Goal: Information Seeking & Learning: Learn about a topic

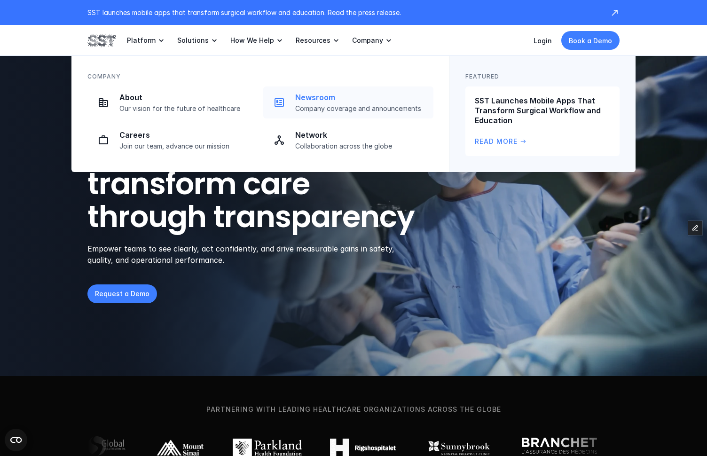
click at [350, 104] on p "Company coverage and announcements" at bounding box center [361, 108] width 133 height 8
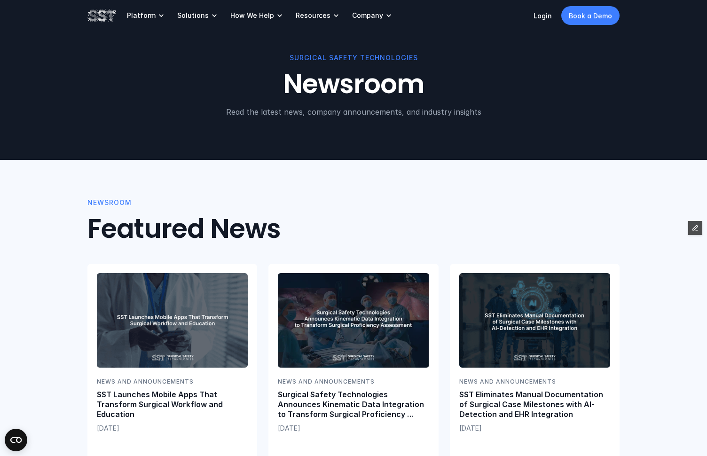
scroll to position [57, 0]
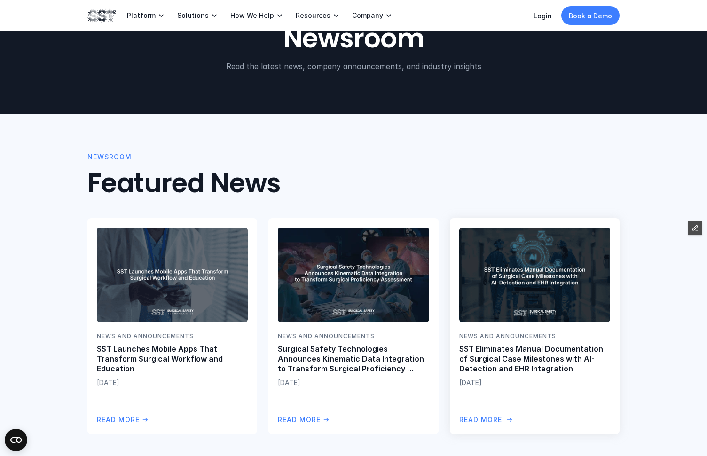
click at [518, 281] on img at bounding box center [535, 275] width 154 height 96
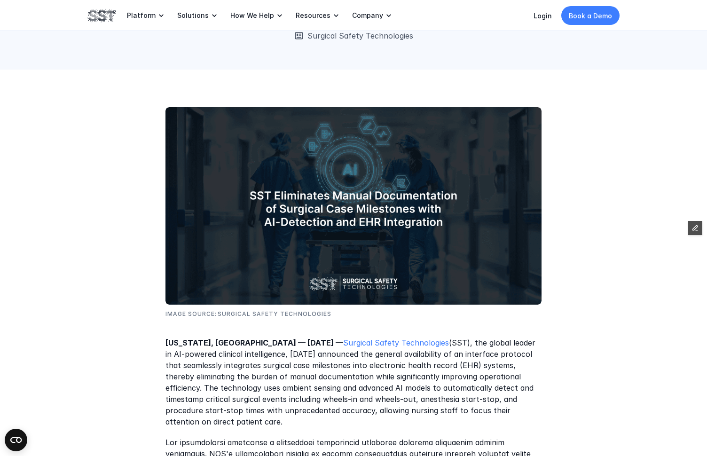
scroll to position [149, 0]
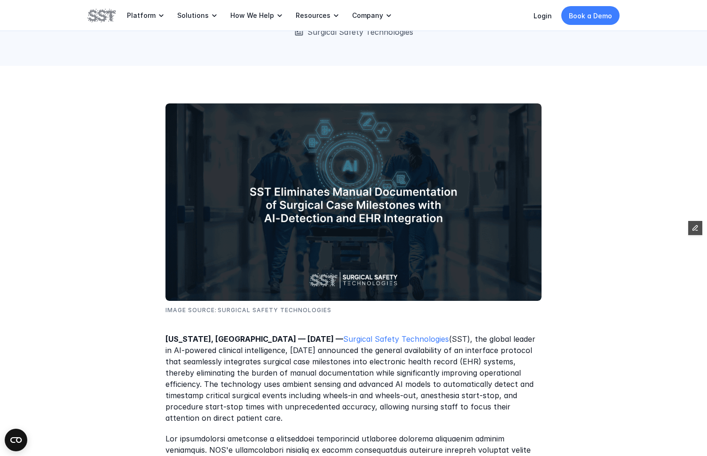
click at [284, 402] on p "New York, NY — July 10, 2025 — Surgical Safety Technologies (SST), the global l…" at bounding box center [353, 379] width 376 height 90
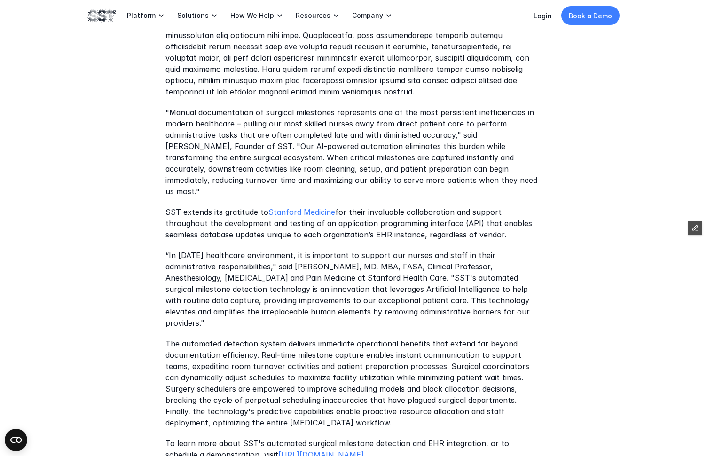
scroll to position [620, 0]
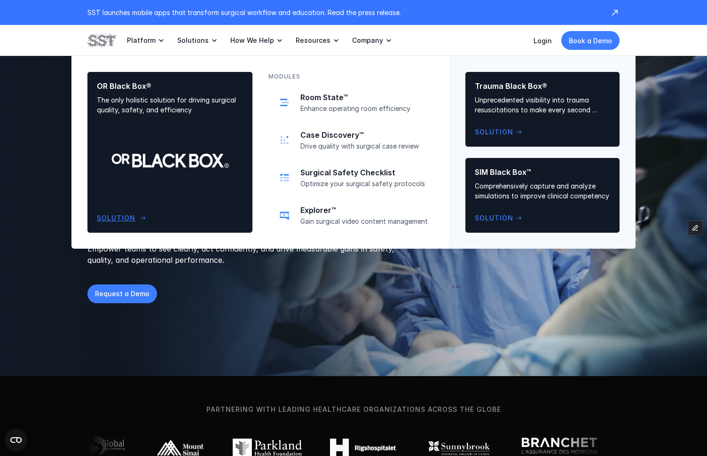
click at [157, 97] on p "The only holistic solution for driving surgical quality, safety, and efficiency" at bounding box center [170, 105] width 146 height 20
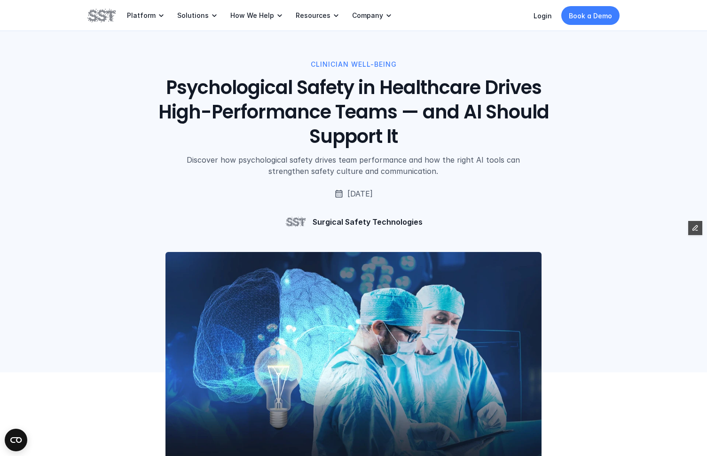
click at [122, 221] on div "CLINICIAN WELL-BEING Psychological Safety in Healthcare Drives High-Performance…" at bounding box center [353, 146] width 532 height 174
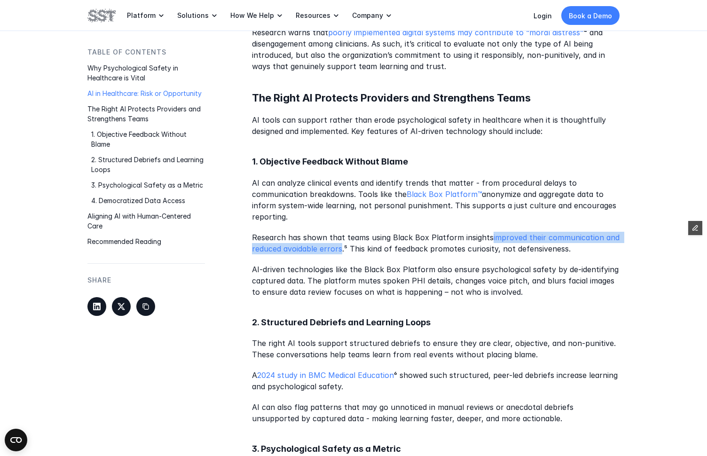
scroll to position [1148, 0]
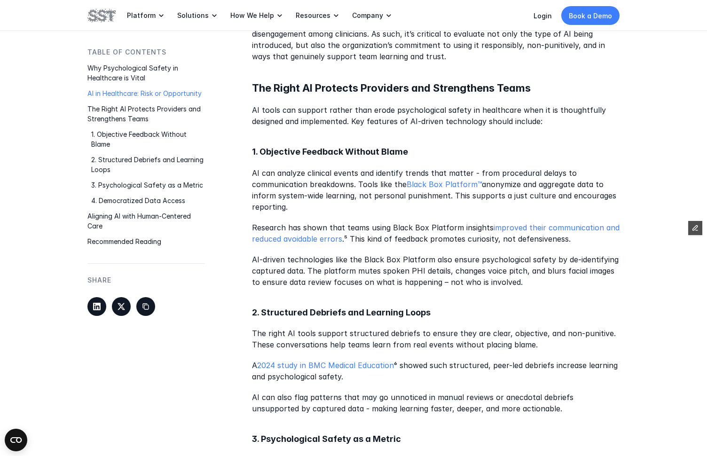
click at [360, 258] on p "AI-driven technologies like the Black Box Platform also ensure psychological sa…" at bounding box center [436, 271] width 368 height 34
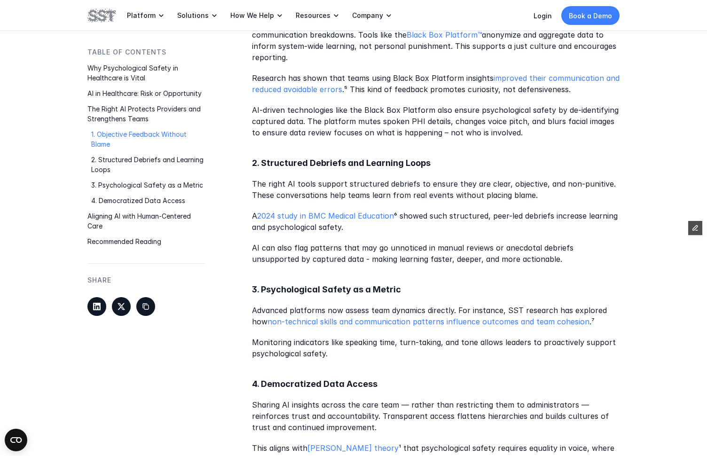
scroll to position [1299, 0]
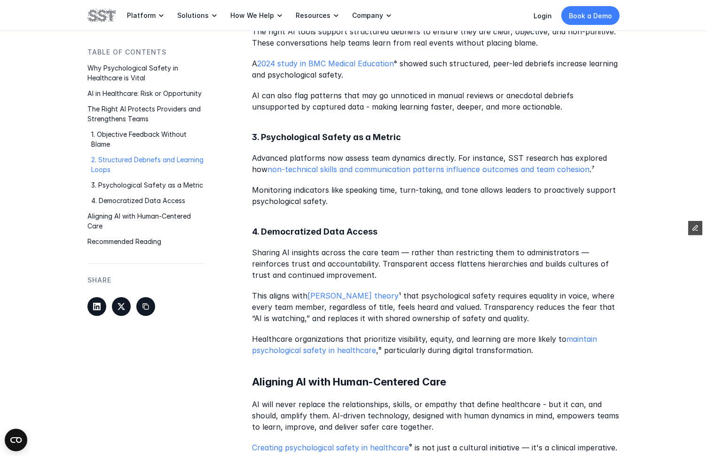
click at [447, 337] on p "Healthcare organizations that prioritize visibility, equity, and learning are m…" at bounding box center [436, 345] width 368 height 23
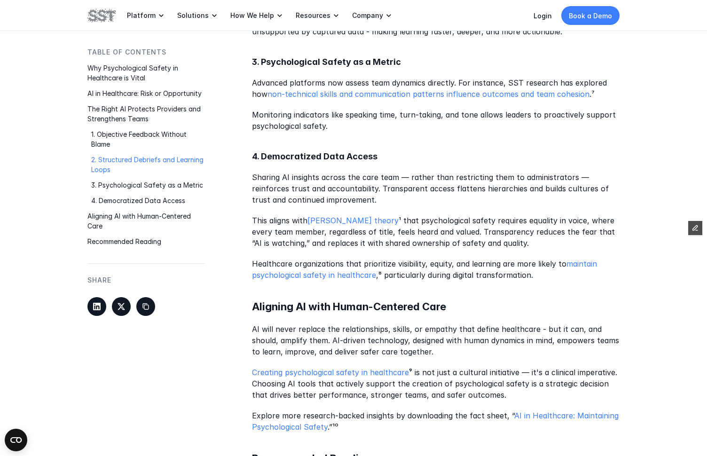
scroll to position [1582, 0]
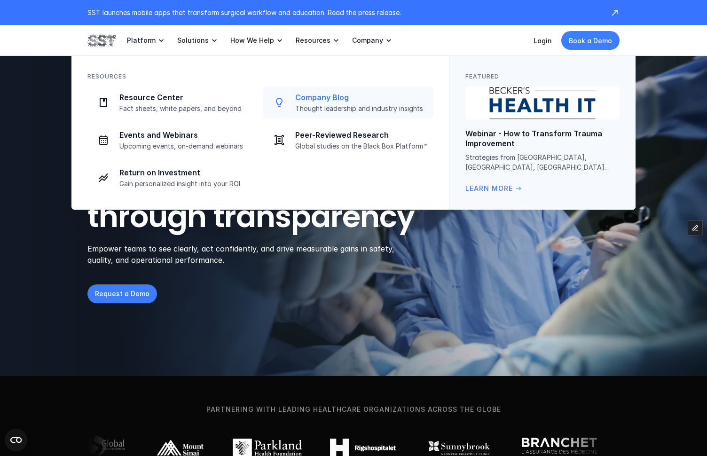
click at [312, 92] on link "Company Blog Thought leadership and industry insights" at bounding box center [348, 102] width 170 height 32
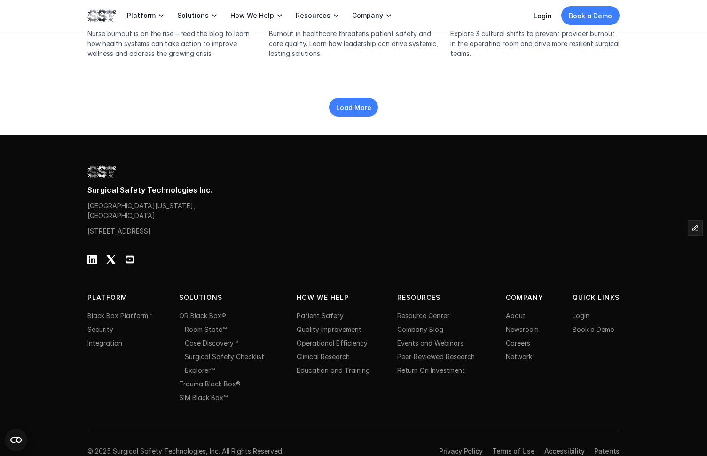
scroll to position [1539, 0]
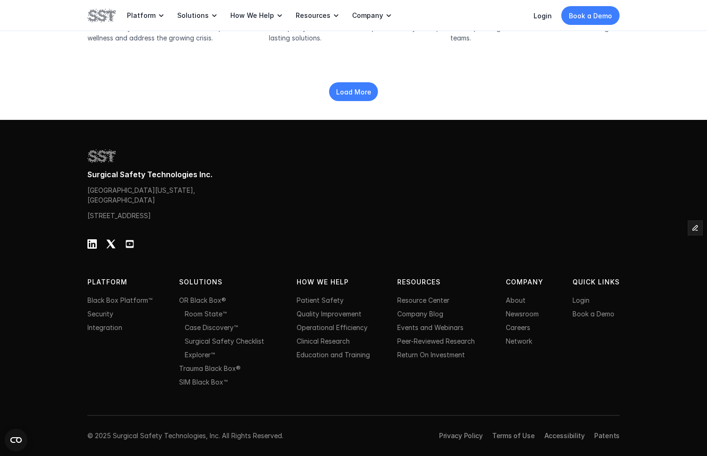
drag, startPoint x: 369, startPoint y: 93, endPoint x: 361, endPoint y: 88, distance: 8.6
click at [369, 92] on div "Load More" at bounding box center [353, 97] width 532 height 45
click at [360, 87] on div "Load More" at bounding box center [353, 91] width 49 height 19
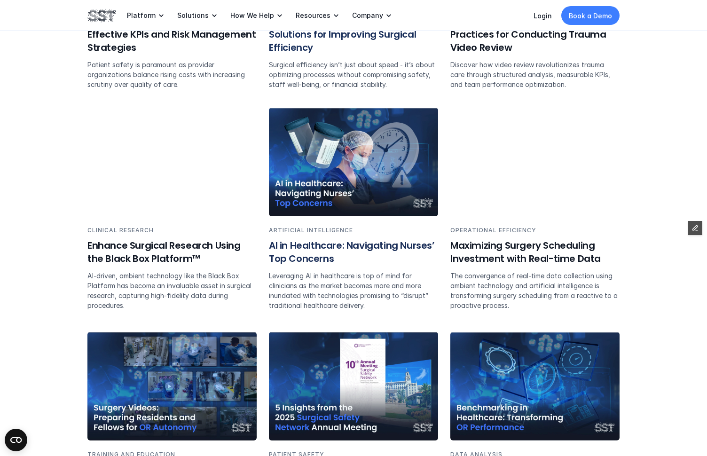
scroll to position [2160, 0]
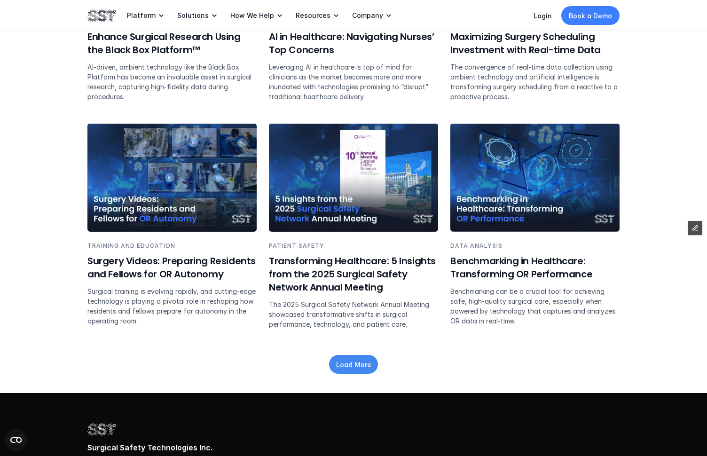
click at [363, 365] on div "Load More" at bounding box center [353, 364] width 49 height 19
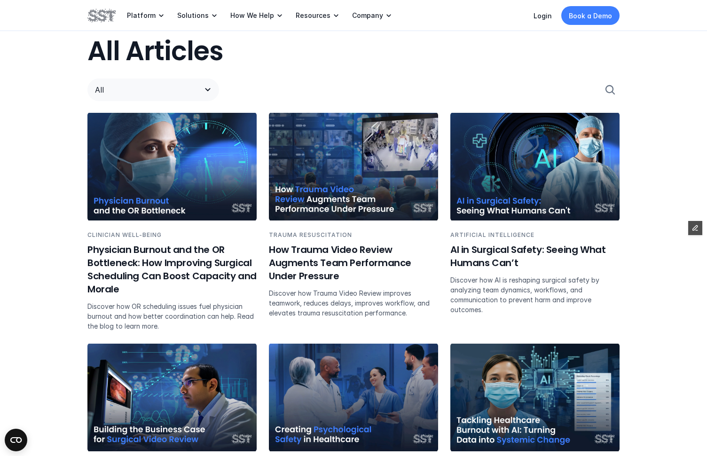
scroll to position [577, 0]
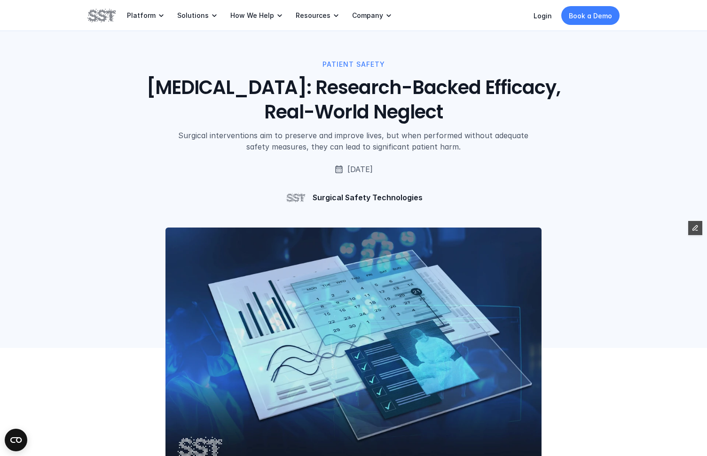
drag, startPoint x: 165, startPoint y: 81, endPoint x: 525, endPoint y: 115, distance: 361.7
click at [525, 115] on h1 "[MEDICAL_DATA]: Research-Backed Efficacy, Real-World Neglect" at bounding box center [354, 99] width 426 height 49
copy h1 "[MEDICAL_DATA]: Research-Backed Efficacy, Real-World Neglect"
click at [301, 177] on div "PATIENT SAFETY WHO Surgical Safety Checklist: Research-Backed Efficacy, Real-Wo…" at bounding box center [353, 133] width 532 height 149
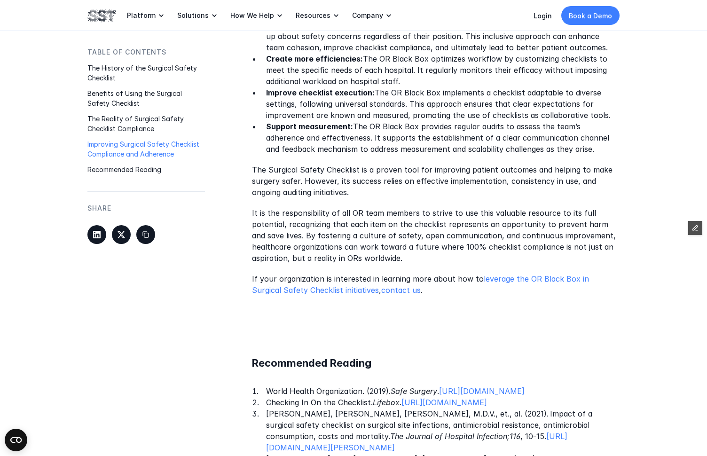
scroll to position [1829, 0]
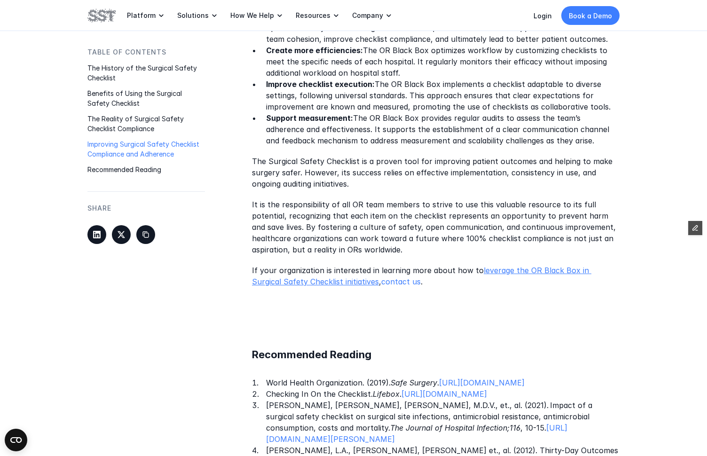
click at [573, 266] on link "leverage the OR Black Box in Surgical Safety Checklist initiatives" at bounding box center [421, 276] width 339 height 21
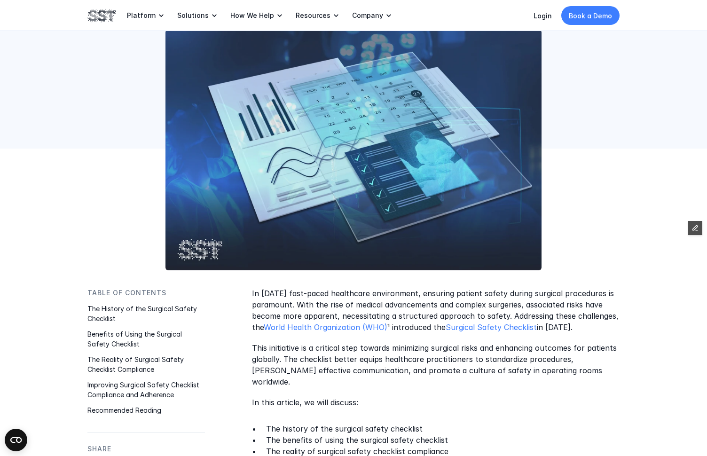
scroll to position [85, 0]
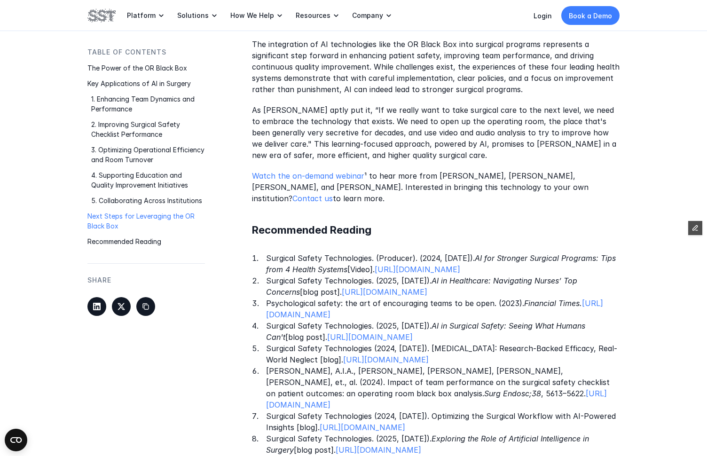
scroll to position [2204, 0]
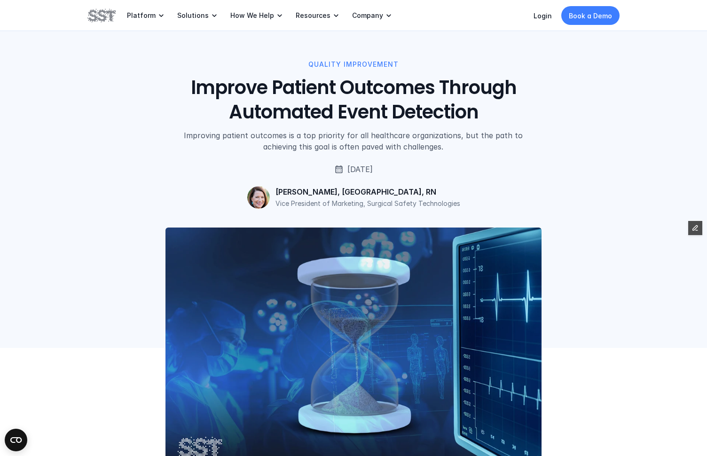
drag, startPoint x: 197, startPoint y: 99, endPoint x: 368, endPoint y: 129, distance: 173.7
click at [199, 101] on h1 "Improve Patient Outcomes Through Automated Event Detection" at bounding box center [354, 99] width 426 height 49
click at [498, 124] on h1 "Improve Patient Outcomes Through Automated Event Detection" at bounding box center [354, 99] width 426 height 49
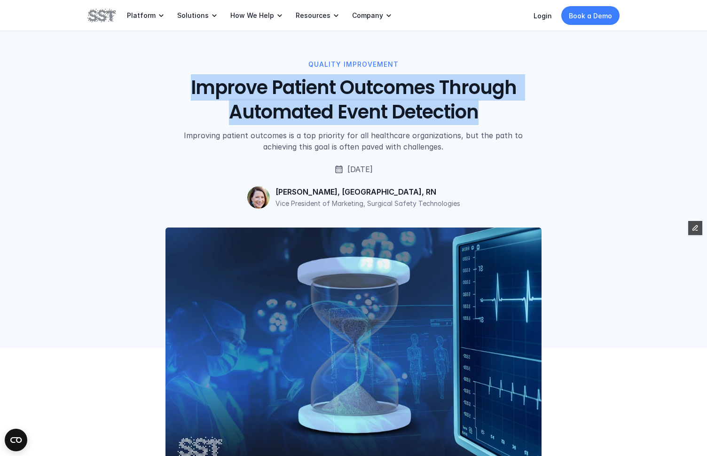
drag, startPoint x: 480, startPoint y: 114, endPoint x: 189, endPoint y: 85, distance: 292.4
click at [189, 85] on h1 "Improve Patient Outcomes Through Automated Event Detection" at bounding box center [354, 99] width 426 height 49
copy h1 "Improve Patient Outcomes Through Automated Event Detection"
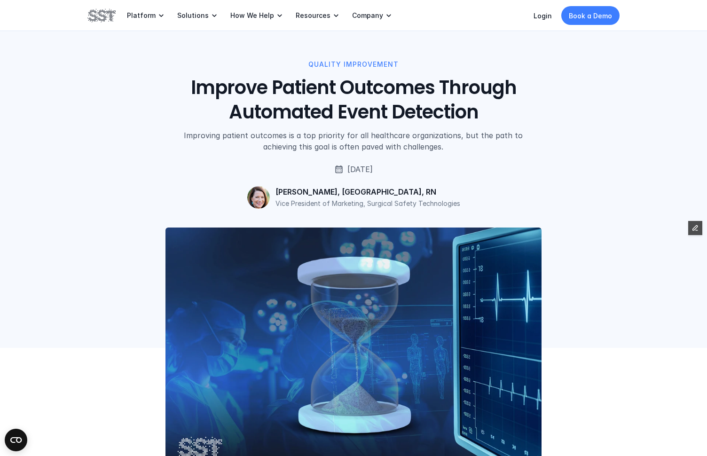
click at [146, 166] on div "QUALITY IMPROVEMENT Improve Patient Outcomes Through Automated Event Detection …" at bounding box center [353, 133] width 532 height 149
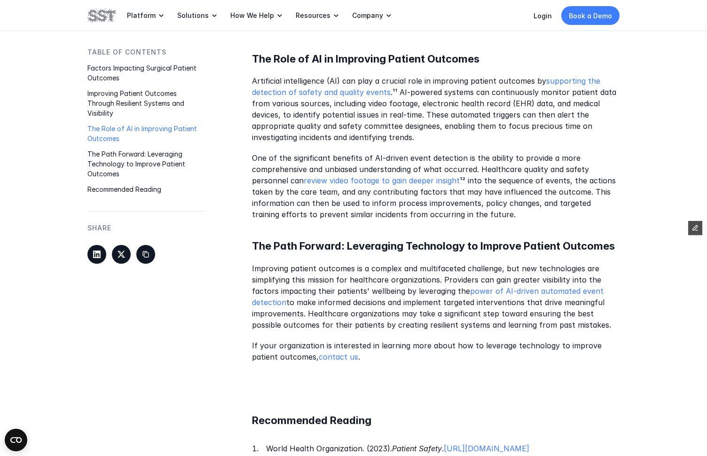
scroll to position [1043, 0]
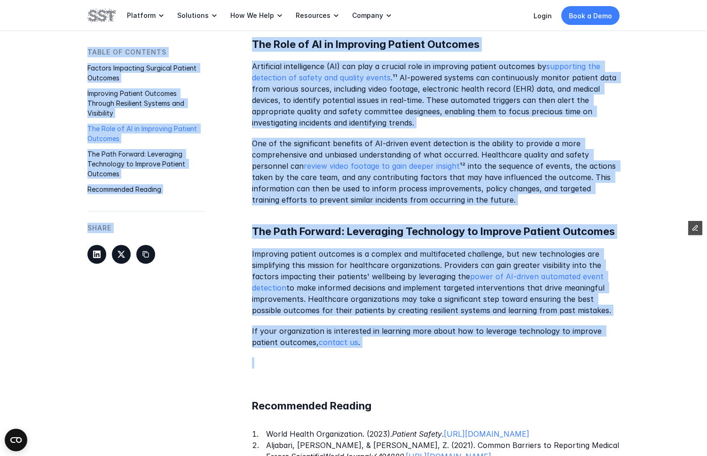
drag, startPoint x: 188, startPoint y: 84, endPoint x: 526, endPoint y: 346, distance: 427.5
click at [526, 346] on div "Platform Solutions How We Help Resources Company Login Book a Demo QUALITY IMPR…" at bounding box center [353, 71] width 707 height 2228
copy div "Loremip Dolorsi Ametcons Adipisc Elitseddo Eiusm Temporinc Utlaboree dolorem al…"
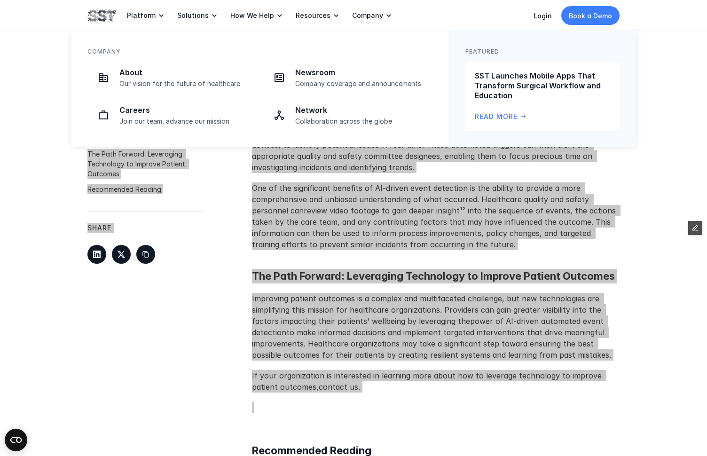
scroll to position [856, 0]
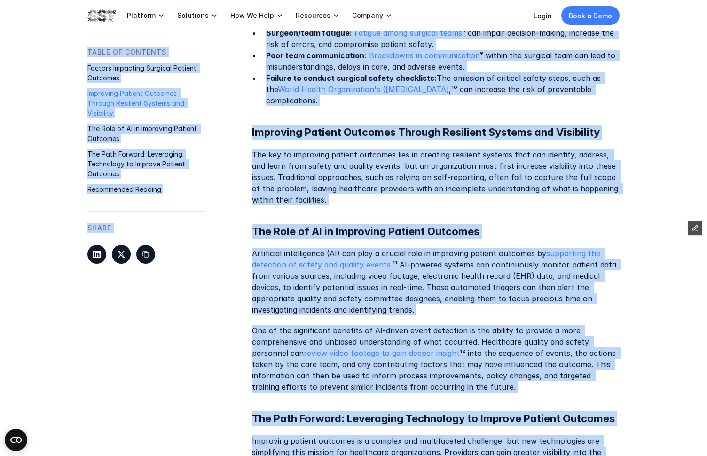
click at [535, 224] on h5 "The Role of AI in Improving Patient Outcomes" at bounding box center [436, 231] width 368 height 15
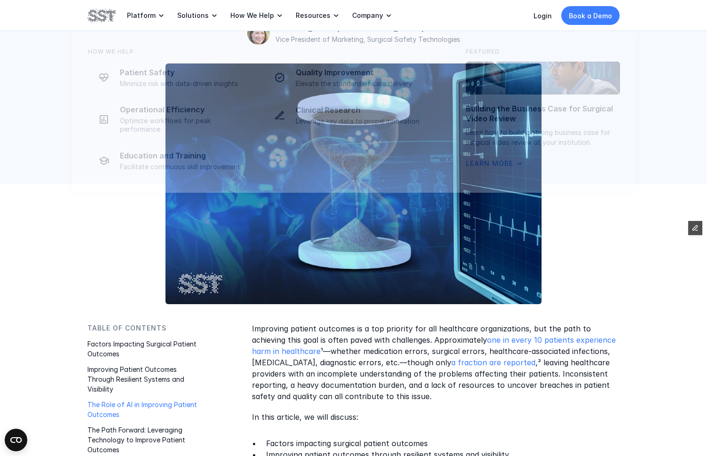
scroll to position [0, 0]
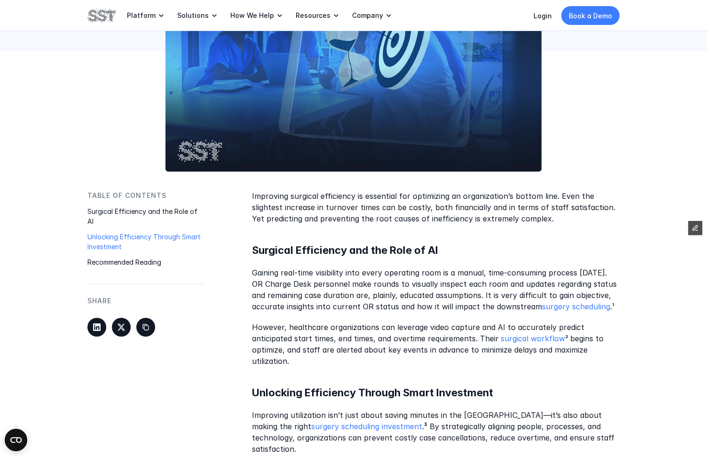
scroll to position [339, 0]
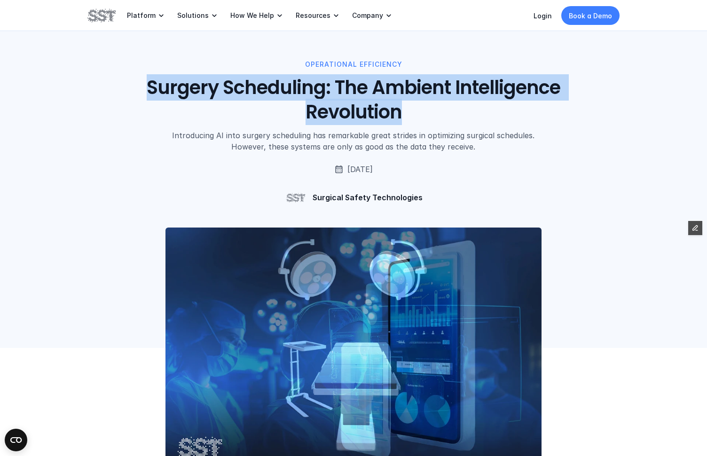
drag, startPoint x: 435, startPoint y: 106, endPoint x: 134, endPoint y: 82, distance: 302.2
click at [134, 82] on div "OPERATIONAL EFFICIENCY Surgery Scheduling: The Ambient Intelligence Revolution …" at bounding box center [353, 105] width 532 height 93
copy h1 "Surgery Scheduling: The Ambient Intelligence Revolution"
click at [188, 106] on h1 "Surgery Scheduling: The Ambient Intelligence Revolution" at bounding box center [354, 99] width 426 height 49
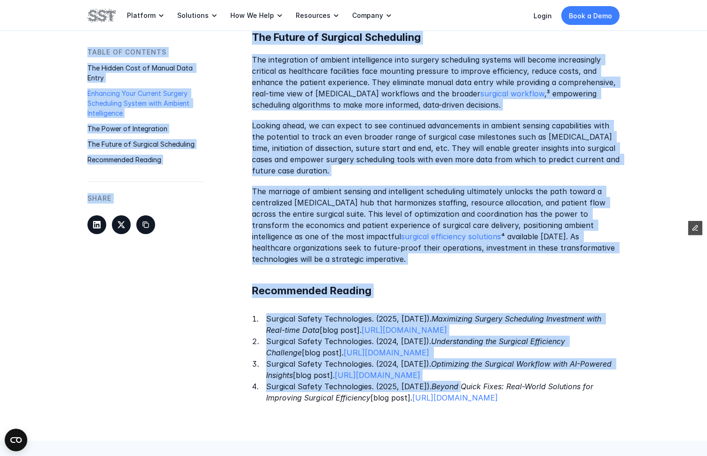
scroll to position [1216, 0]
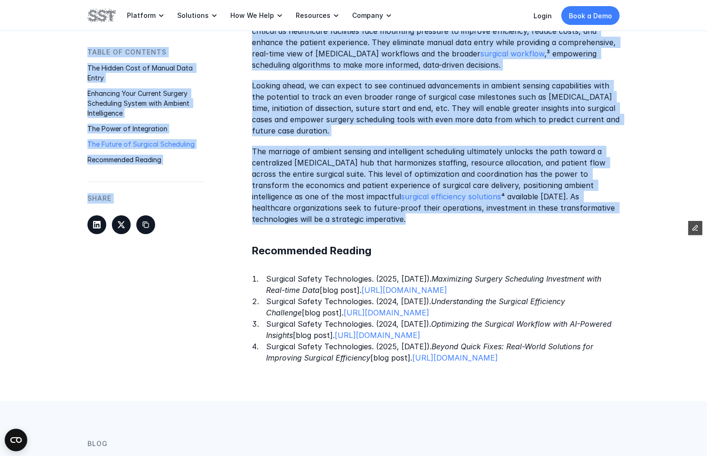
drag, startPoint x: 150, startPoint y: 87, endPoint x: 417, endPoint y: 209, distance: 293.4
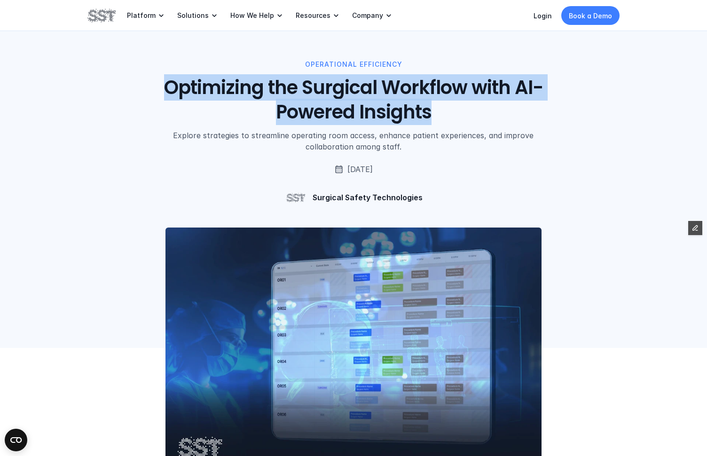
drag, startPoint x: 464, startPoint y: 119, endPoint x: 153, endPoint y: 82, distance: 312.9
click at [153, 82] on h1 "Optimizing the Surgical Workflow with AI-Powered Insights" at bounding box center [354, 99] width 426 height 49
copy h1 "Optimizing the Surgical Workflow with AI-Powered Insights"
click at [165, 97] on h1 "Optimizing the Surgical Workflow with AI-Powered Insights" at bounding box center [354, 99] width 426 height 49
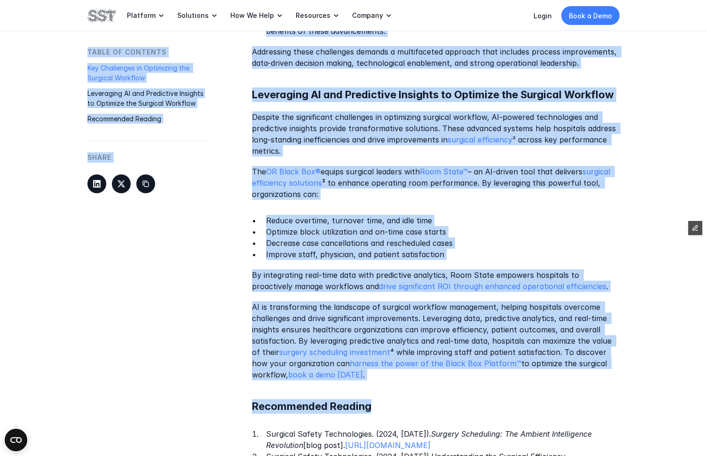
scroll to position [1009, 0]
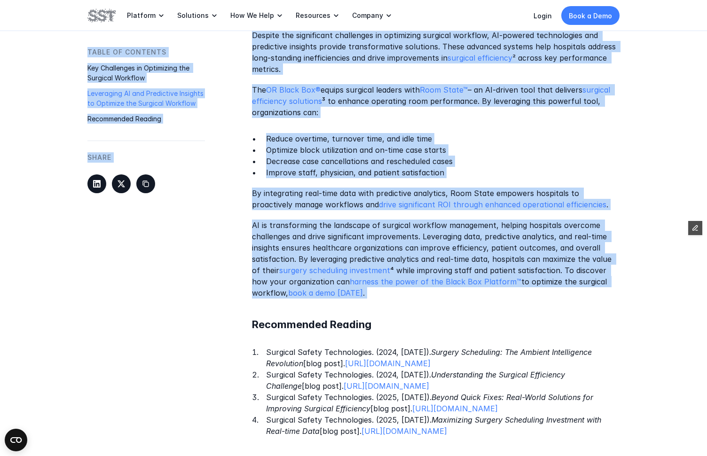
drag, startPoint x: 161, startPoint y: 90, endPoint x: 528, endPoint y: 314, distance: 429.9
click at [528, 314] on div "Platform Solutions How We Help Resources Company Login Book a Demo OPERATIONAL …" at bounding box center [353, 90] width 707 height 2199
copy div "Optimizing the Surgical Workflow with AI-Powered Insights Explore strategies to…"
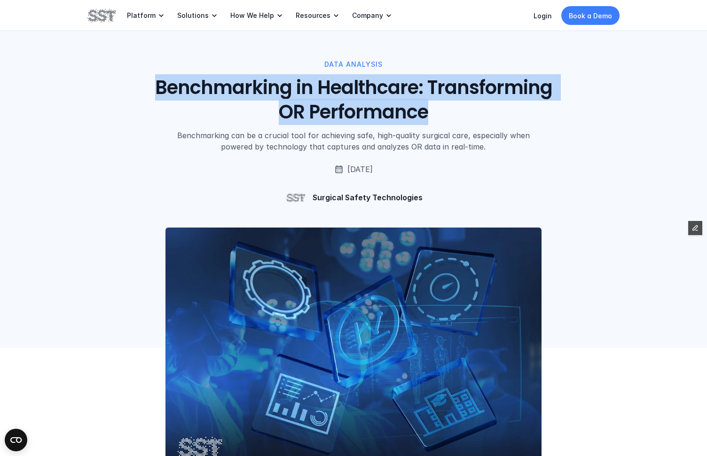
drag, startPoint x: 446, startPoint y: 114, endPoint x: 141, endPoint y: 86, distance: 306.3
click at [141, 86] on h1 "Benchmarking in Healthcare: Transforming OR Performance" at bounding box center [354, 99] width 426 height 49
copy h1 "Benchmarking in Healthcare: Transforming OR Performance"
drag, startPoint x: 246, startPoint y: 118, endPoint x: 230, endPoint y: 113, distance: 16.5
click at [245, 118] on h1 "Benchmarking in Healthcare: Transforming OR Performance" at bounding box center [354, 99] width 426 height 49
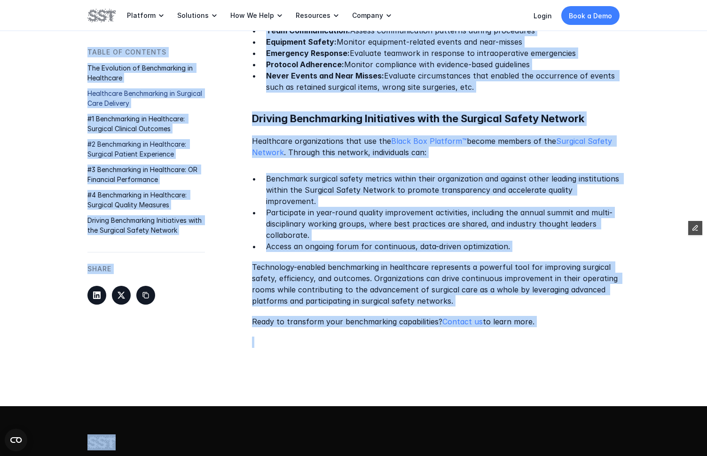
scroll to position [1466, 0]
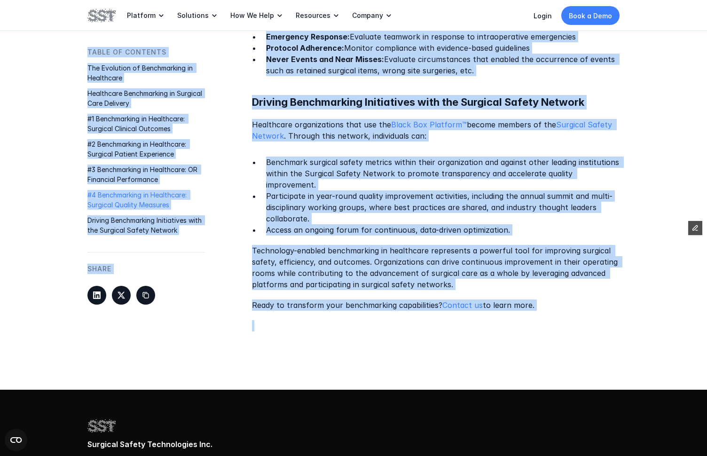
drag, startPoint x: 144, startPoint y: 86, endPoint x: 447, endPoint y: 304, distance: 373.0
copy div "Benchmarking in Healthcare: Transforming OR Performance Benchmarking can be a c…"
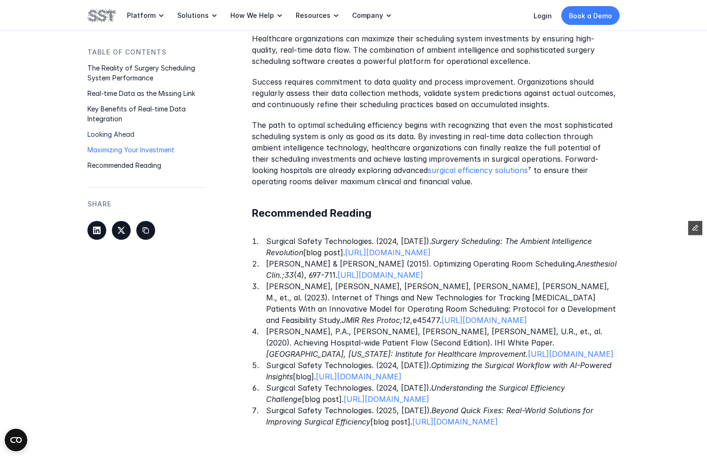
scroll to position [1446, 0]
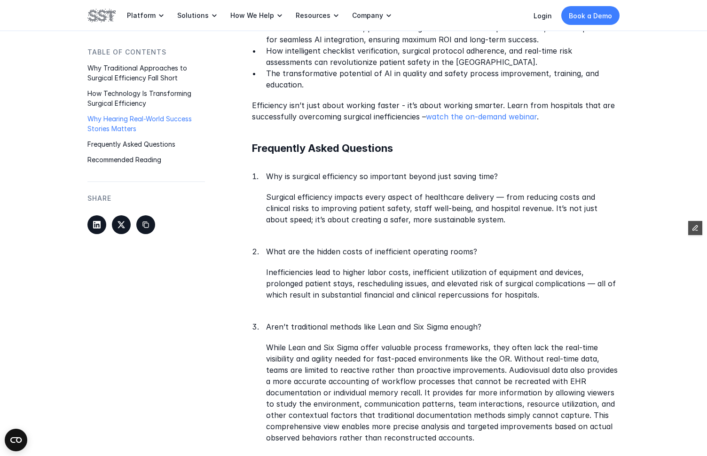
scroll to position [1437, 0]
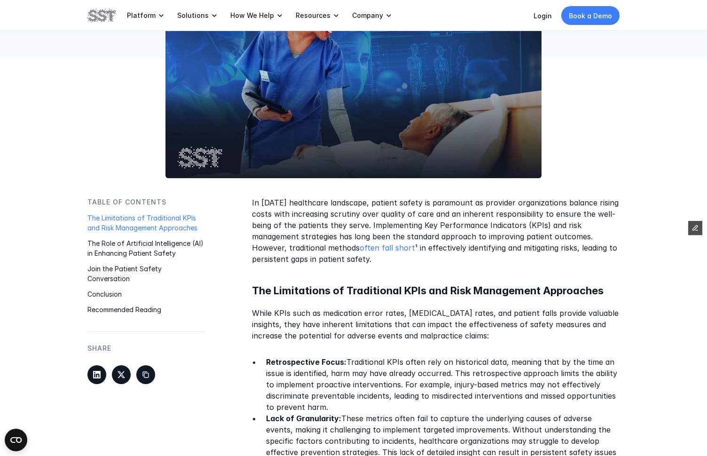
scroll to position [53, 0]
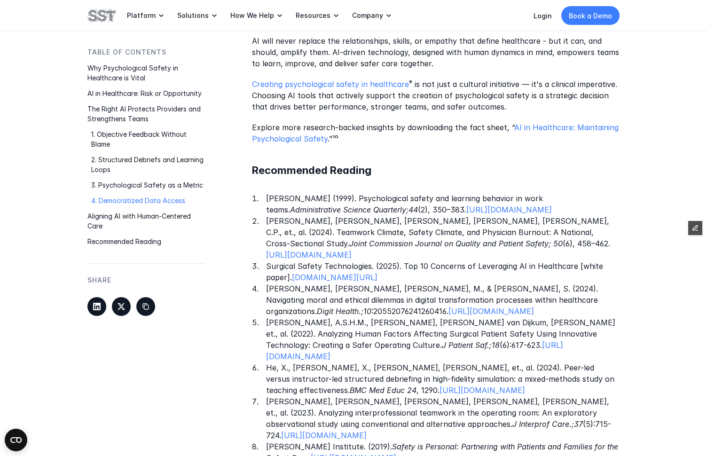
scroll to position [1827, 0]
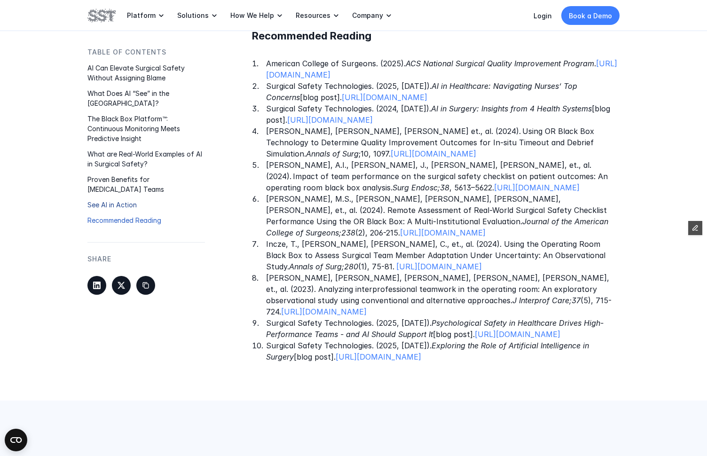
scroll to position [2356, 0]
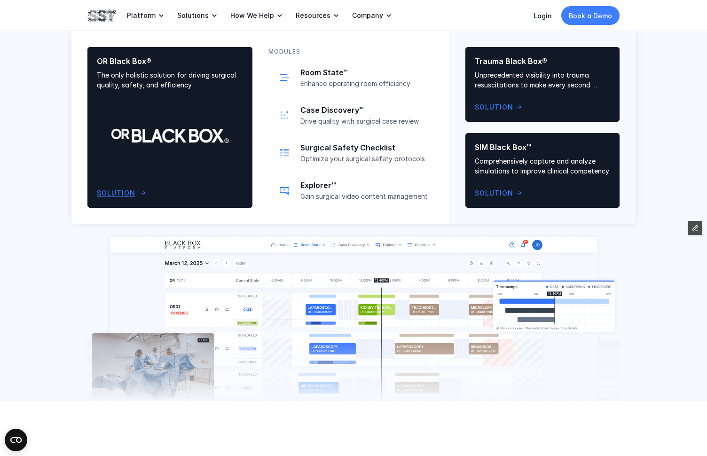
click at [170, 74] on p "The only holistic solution for driving surgical quality, safety, and efficiency" at bounding box center [170, 80] width 146 height 20
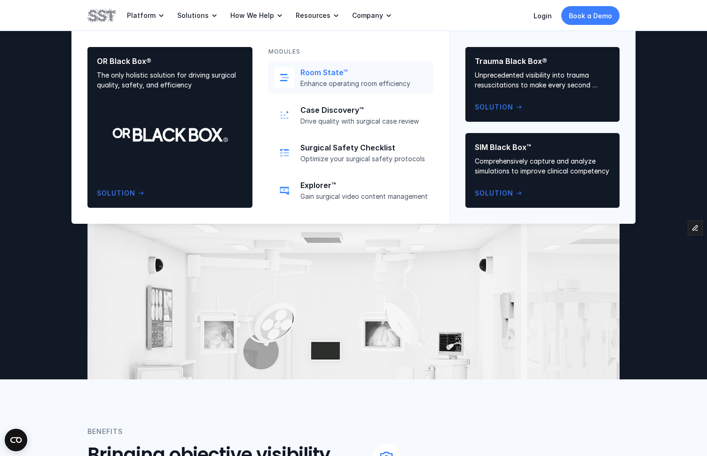
click at [325, 89] on link "Room State™ Enhance operating room efficiency" at bounding box center [350, 78] width 165 height 32
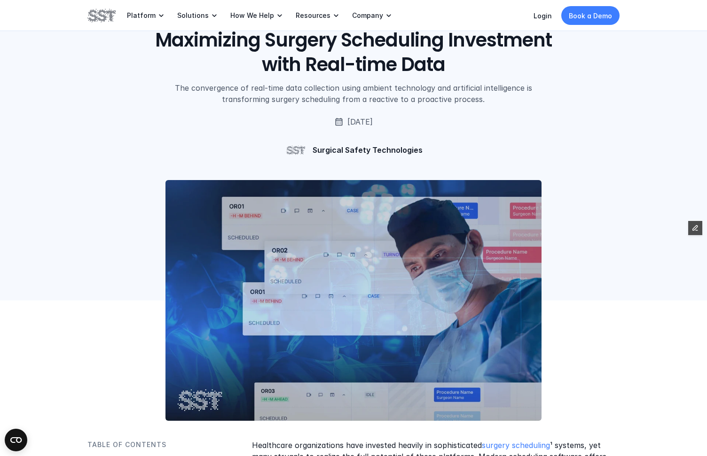
scroll to position [0, 0]
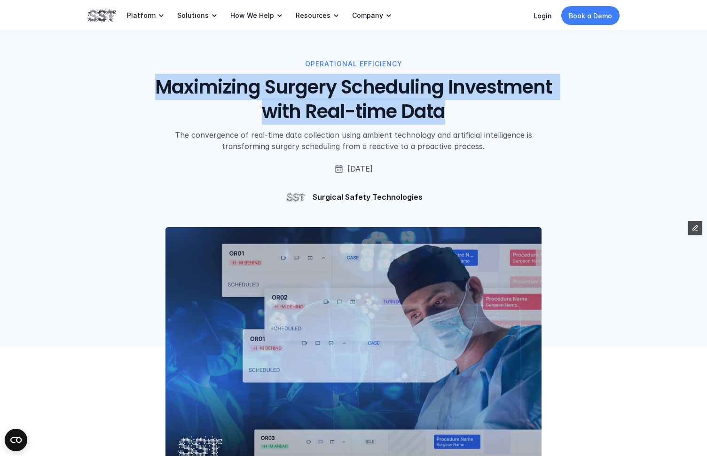
drag, startPoint x: 475, startPoint y: 105, endPoint x: 149, endPoint y: 86, distance: 325.8
click at [149, 86] on h1 "Maximizing Surgery Scheduling Investment with Real-time Data" at bounding box center [354, 99] width 426 height 49
copy h1 "Maximizing Surgery Scheduling Investment with Real-time Data"
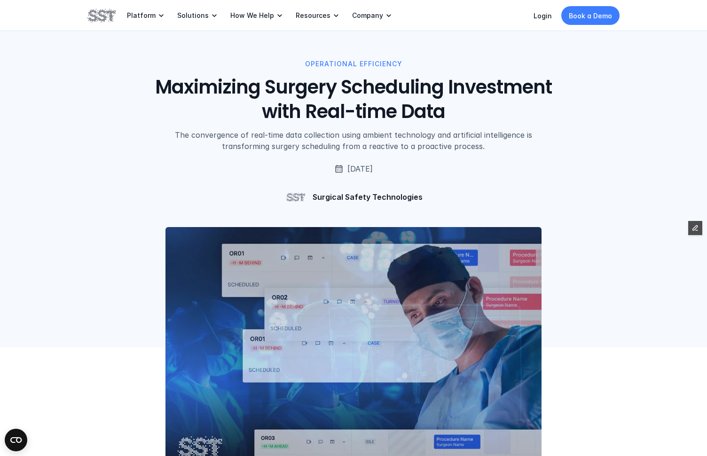
click at [128, 225] on div at bounding box center [353, 277] width 707 height 139
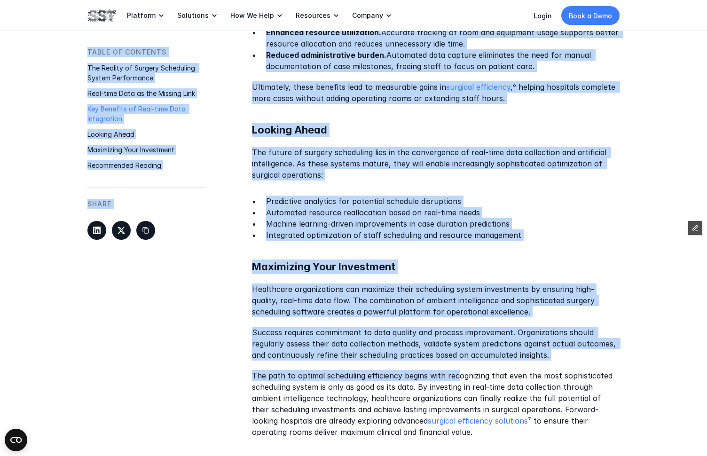
scroll to position [1354, 0]
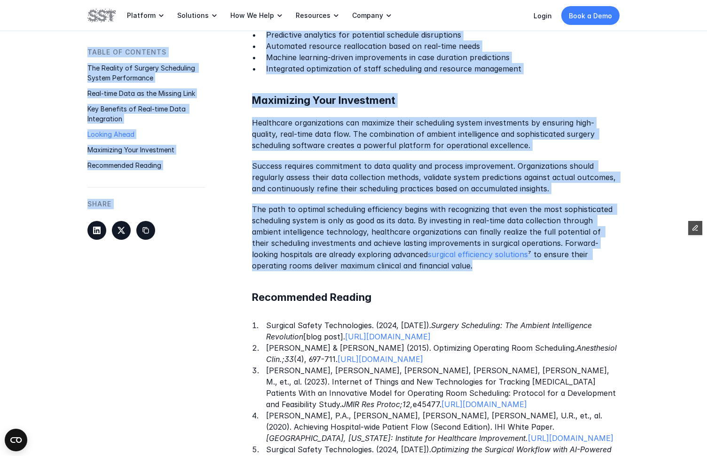
drag, startPoint x: 166, startPoint y: 94, endPoint x: 453, endPoint y: 257, distance: 330.1
copy div "Maximizing Surgery Scheduling Investment with Real-time Data The convergence of…"
click at [417, 163] on p "Success requires commitment to data quality and process improvement. Organizati…" at bounding box center [436, 177] width 368 height 34
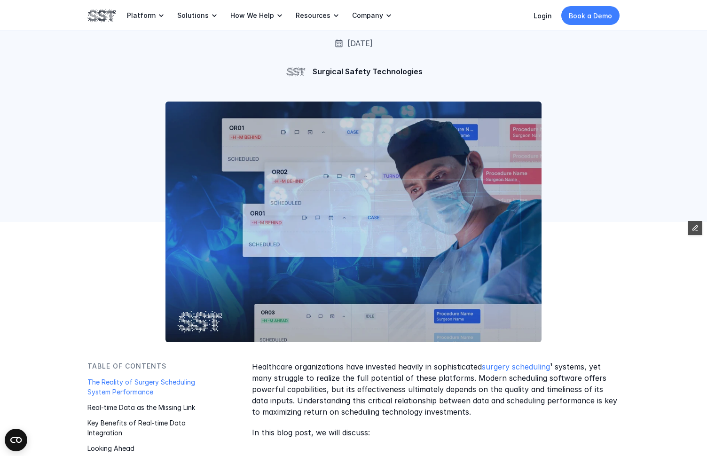
scroll to position [0, 0]
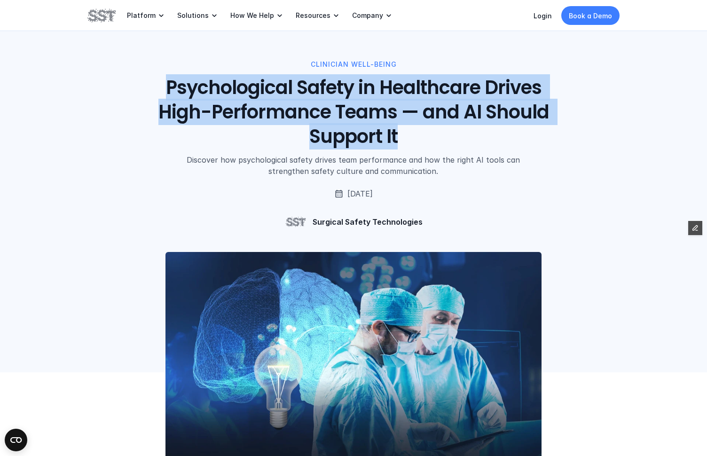
drag, startPoint x: 417, startPoint y: 139, endPoint x: 167, endPoint y: 87, distance: 255.3
click at [167, 87] on h1 "Psychological Safety in Healthcare Drives High-Performance Teams — and AI Shoul…" at bounding box center [354, 111] width 426 height 73
copy h1 "Psychological Safety in Healthcare Drives High-Performance Teams — and AI Shoul…"
click at [225, 97] on h1 "Psychological Safety in Healthcare Drives High-Performance Teams — and AI Shoul…" at bounding box center [354, 111] width 426 height 73
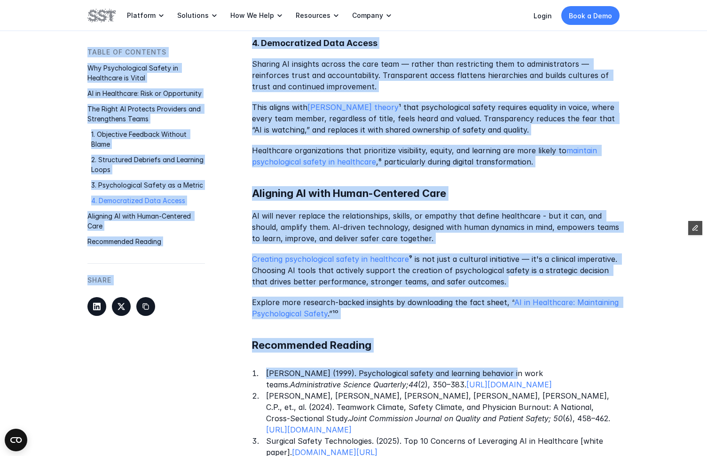
scroll to position [1639, 0]
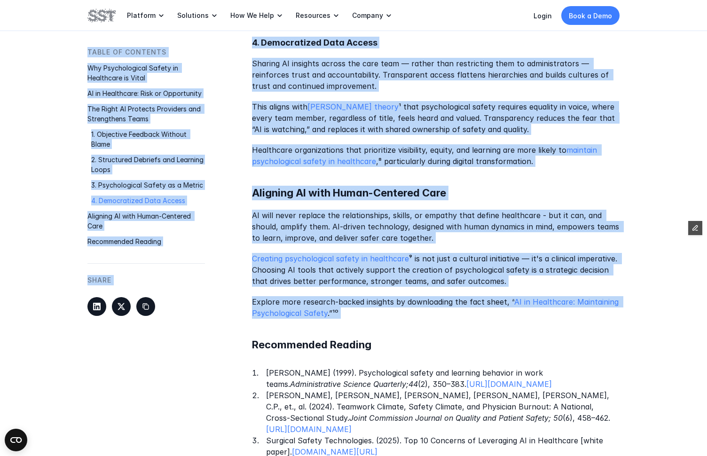
drag, startPoint x: 168, startPoint y: 85, endPoint x: 492, endPoint y: 320, distance: 399.9
copy div "Loremipsumdol Sitame co Adipiscing Elitse Doei-Temporincid Utlab — etd MA Aliqu…"
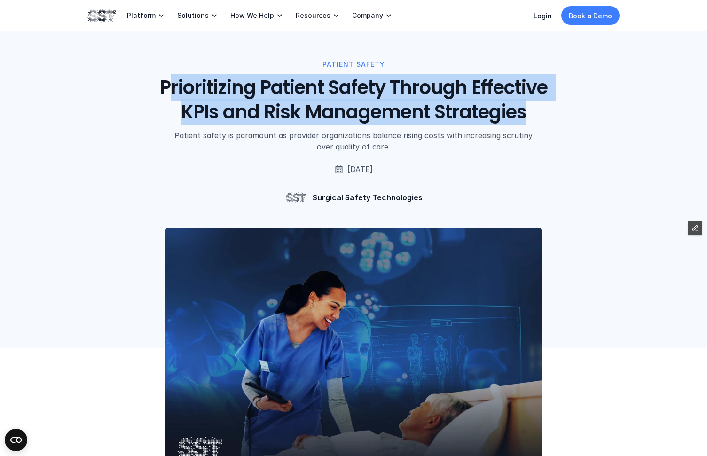
drag, startPoint x: 427, startPoint y: 107, endPoint x: 166, endPoint y: 89, distance: 261.9
click at [166, 89] on h1 "Prioritizing Patient Safety Through Effective KPIs and Risk Management Strategi…" at bounding box center [354, 99] width 426 height 49
drag, startPoint x: 160, startPoint y: 86, endPoint x: 526, endPoint y: 121, distance: 367.8
click at [526, 121] on h1 "Prioritizing Patient Safety Through Effective KPIs and Risk Management Strategi…" at bounding box center [354, 99] width 426 height 49
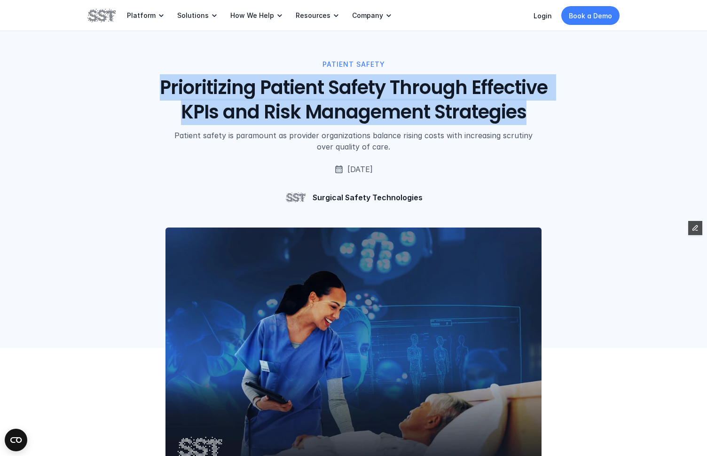
copy h1 "Prioritizing Patient Safety Through Effective KPIs and Risk Management Strategi…"
drag, startPoint x: 242, startPoint y: 86, endPoint x: 184, endPoint y: 79, distance: 57.8
click at [241, 86] on h1 "Prioritizing Patient Safety Through Effective KPIs and Risk Management Strategi…" at bounding box center [354, 99] width 426 height 49
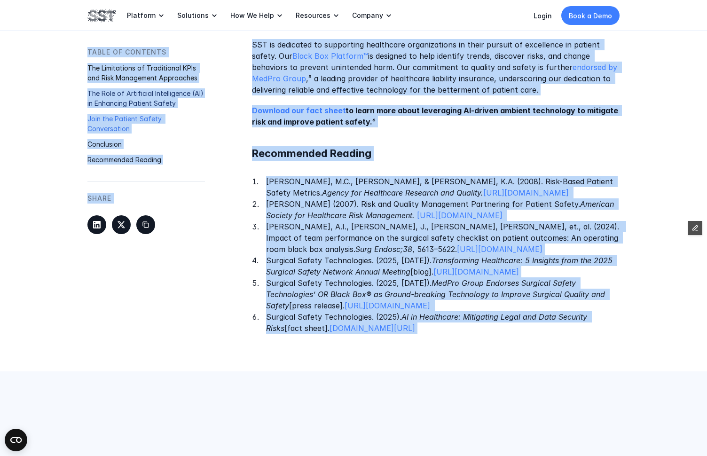
scroll to position [1623, 0]
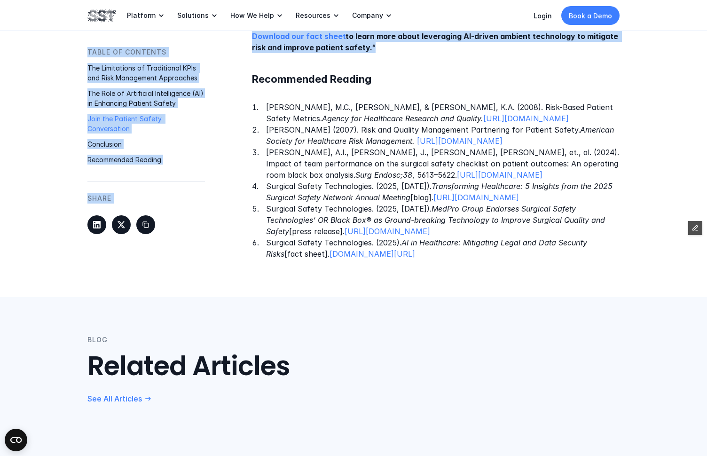
drag, startPoint x: 161, startPoint y: 83, endPoint x: 402, endPoint y: 55, distance: 243.2
copy div "Prioritizing Patient Safety Through Effective KPIs and Risk Management Strategi…"
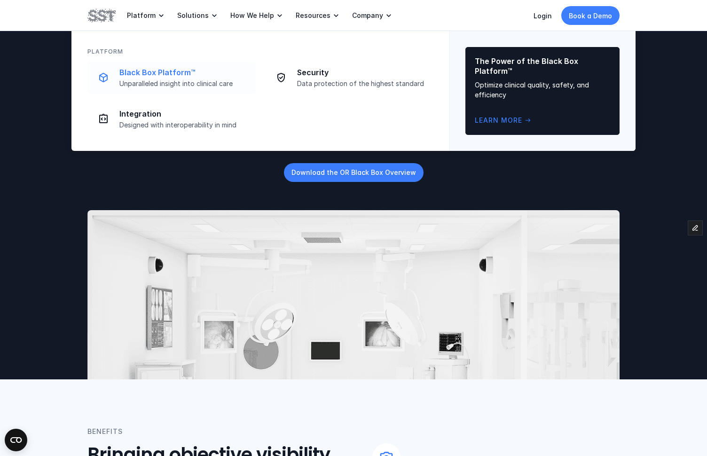
click at [143, 81] on p "Unparalleled insight into clinical care" at bounding box center [184, 83] width 131 height 8
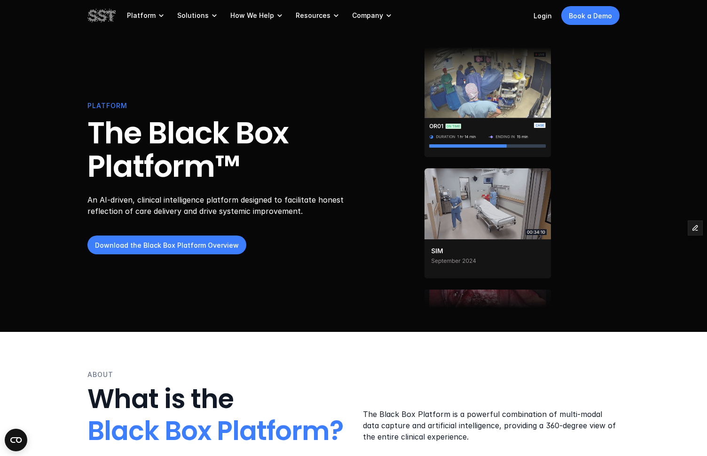
drag, startPoint x: 482, startPoint y: 220, endPoint x: 155, endPoint y: 32, distance: 377.1
